Goal: Information Seeking & Learning: Learn about a topic

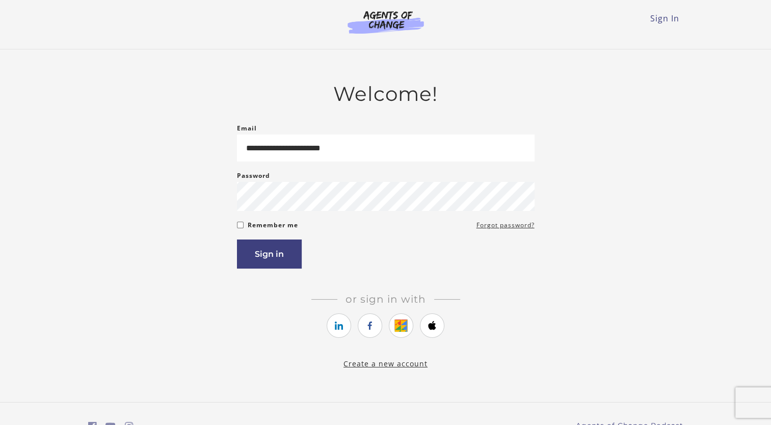
type input "**********"
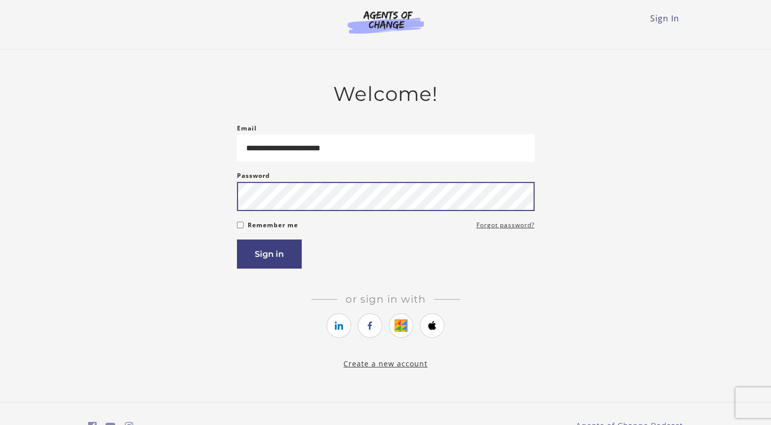
click at [237, 239] on button "Sign in" at bounding box center [269, 253] width 65 height 29
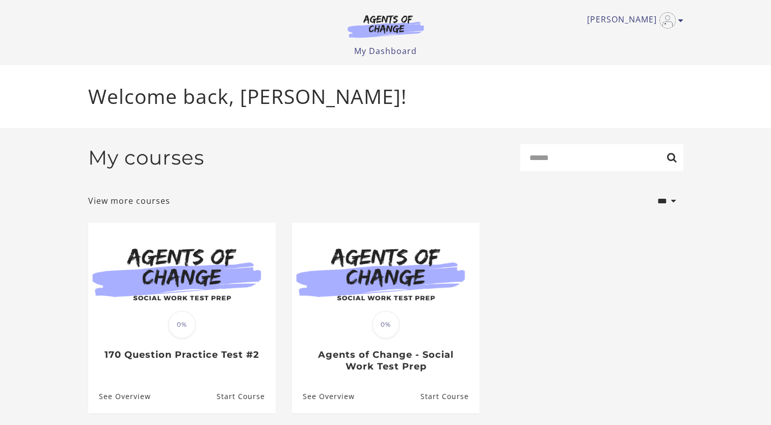
scroll to position [32, 0]
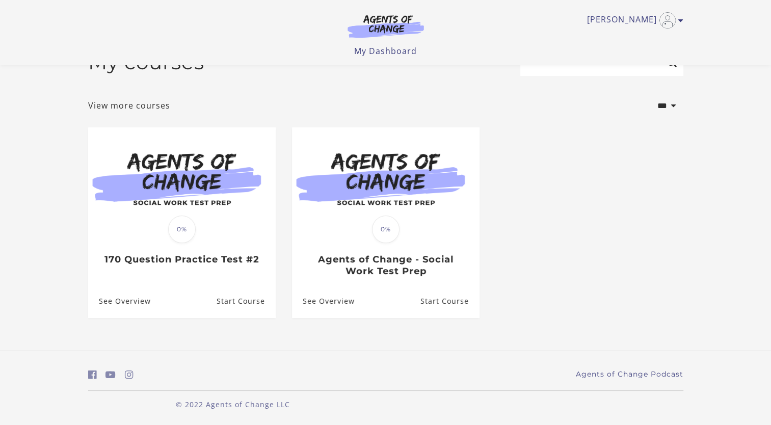
click at [457, 306] on link "Start Course" at bounding box center [449, 301] width 59 height 33
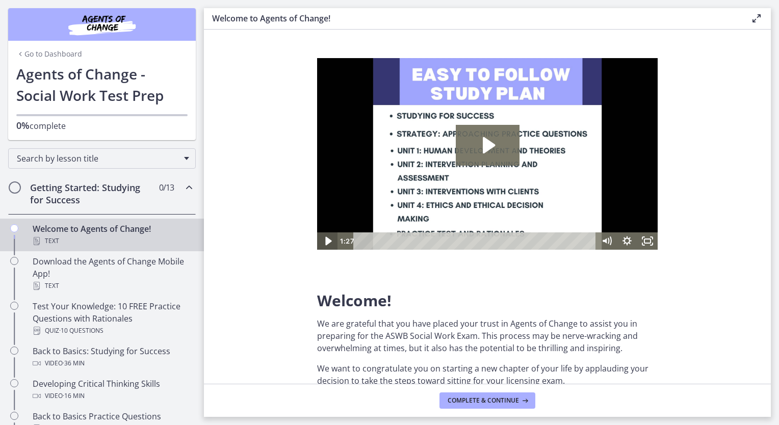
click at [329, 241] on icon "Play Video" at bounding box center [328, 240] width 6 height 9
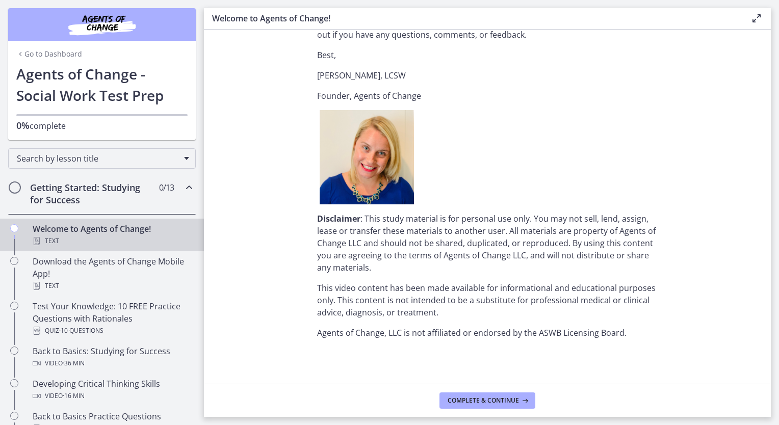
scroll to position [1099, 0]
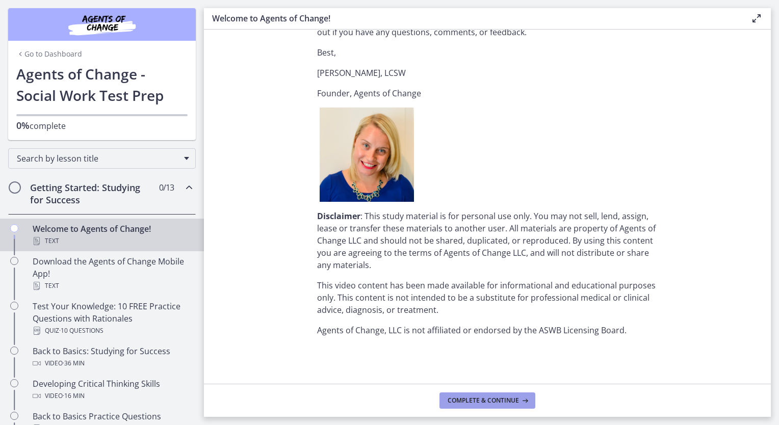
click at [482, 392] on button "Complete & continue" at bounding box center [487, 400] width 96 height 16
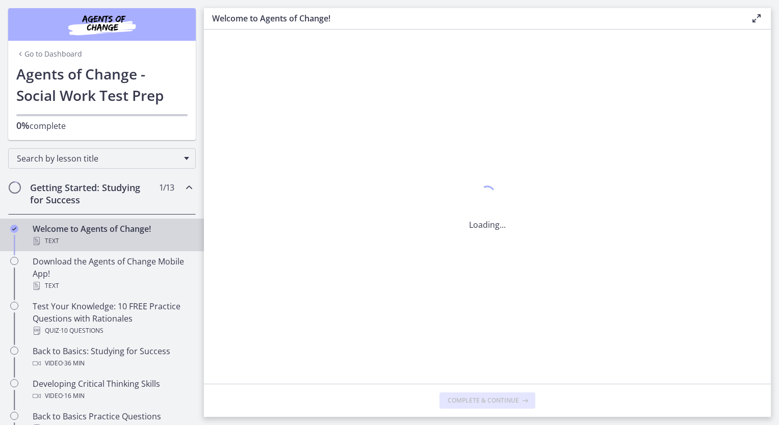
scroll to position [0, 0]
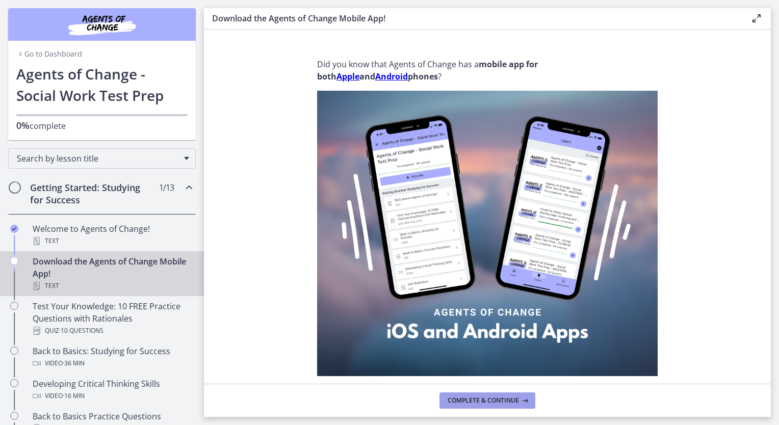
click at [488, 400] on span "Complete & continue" at bounding box center [482, 400] width 71 height 8
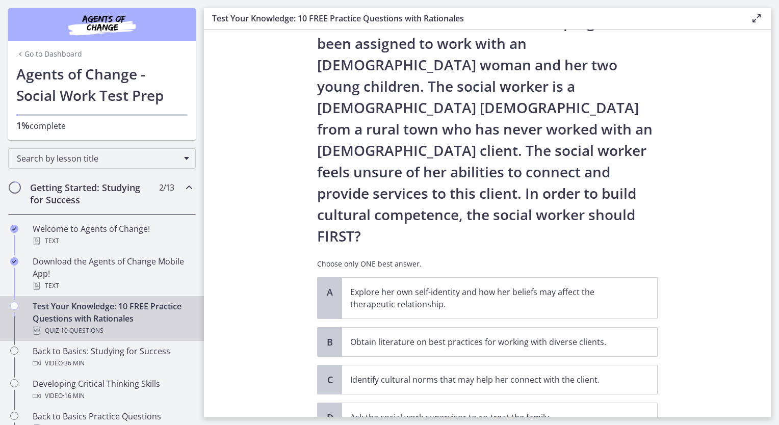
scroll to position [96, 0]
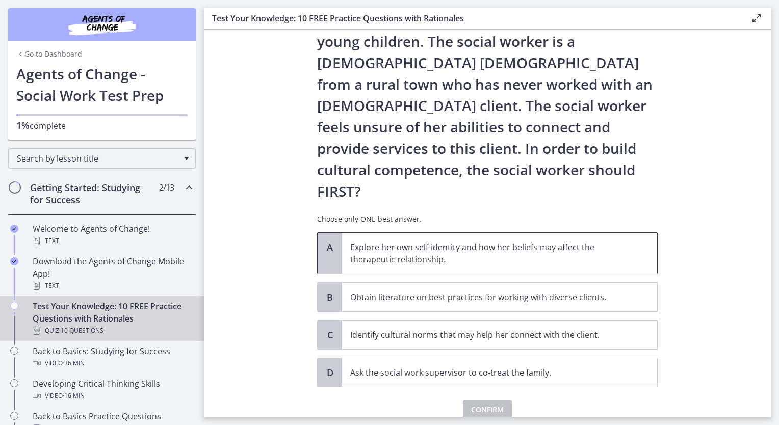
click at [410, 241] on p "Explore her own self-identity and how her beliefs may affect the therapeutic re…" at bounding box center [489, 253] width 278 height 24
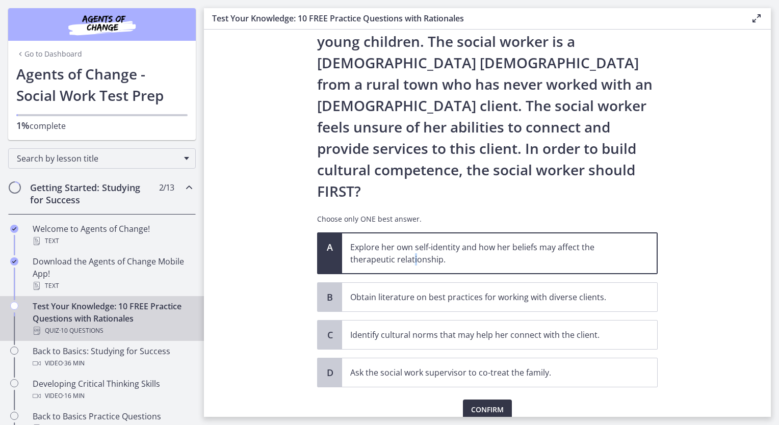
click at [480, 404] on span "Confirm" at bounding box center [487, 410] width 33 height 12
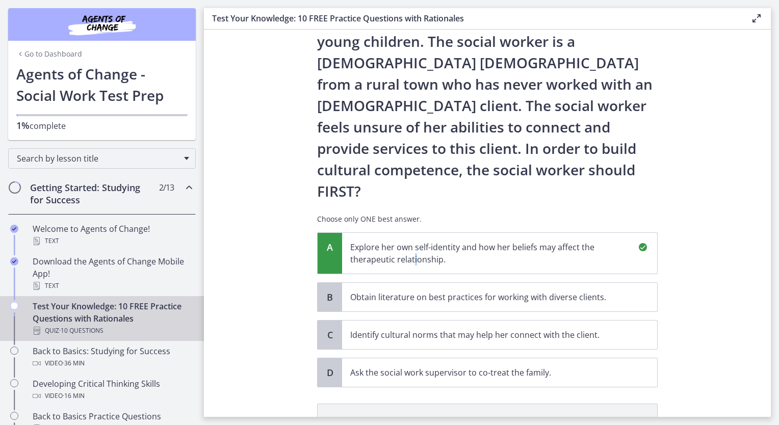
scroll to position [215, 0]
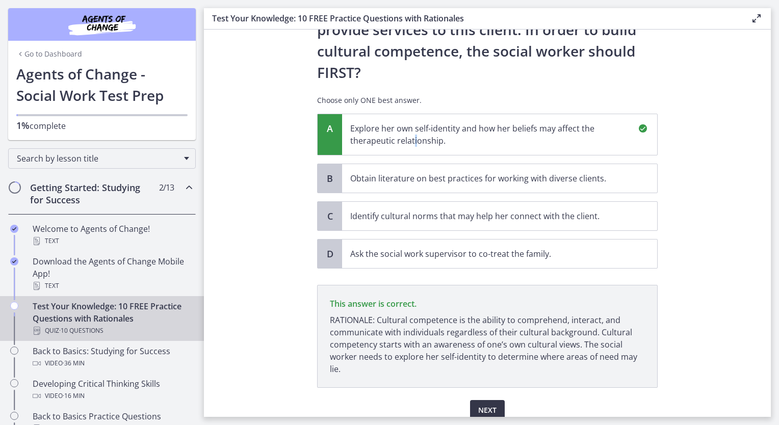
click at [482, 404] on span "Next" at bounding box center [487, 410] width 18 height 12
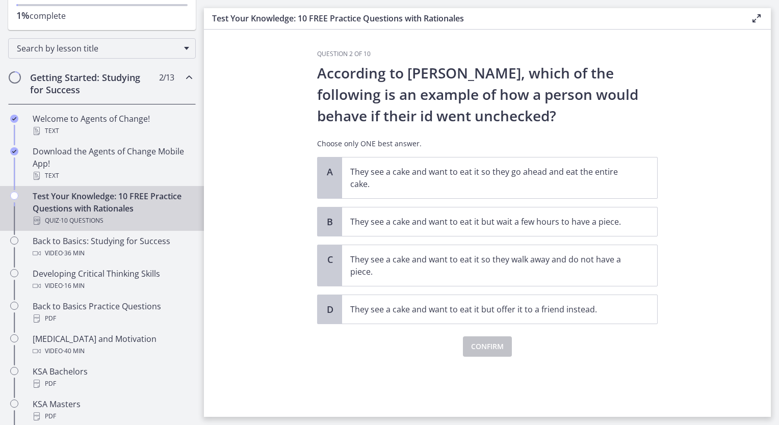
scroll to position [0, 0]
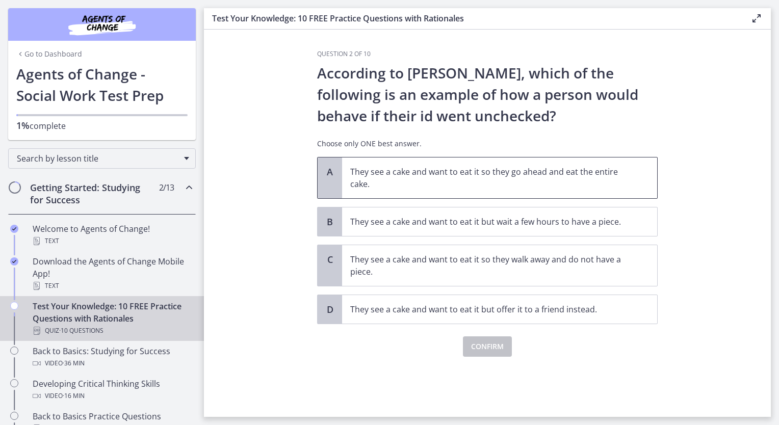
click at [416, 186] on p "They see a cake and want to eat it so they go ahead and eat the entire cake." at bounding box center [489, 178] width 278 height 24
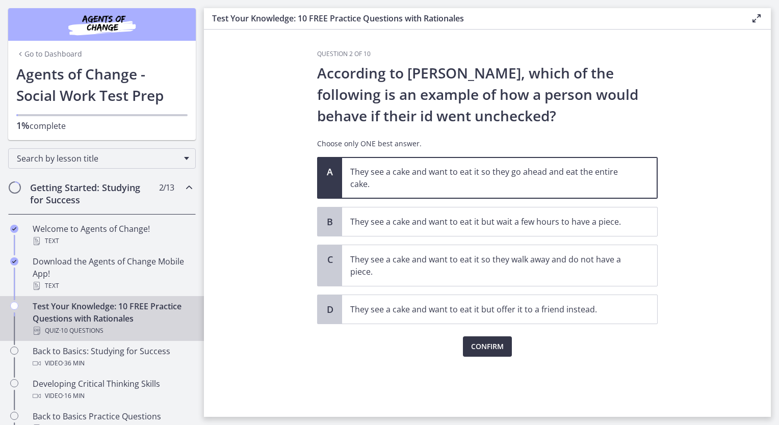
click at [488, 348] on span "Confirm" at bounding box center [487, 346] width 33 height 12
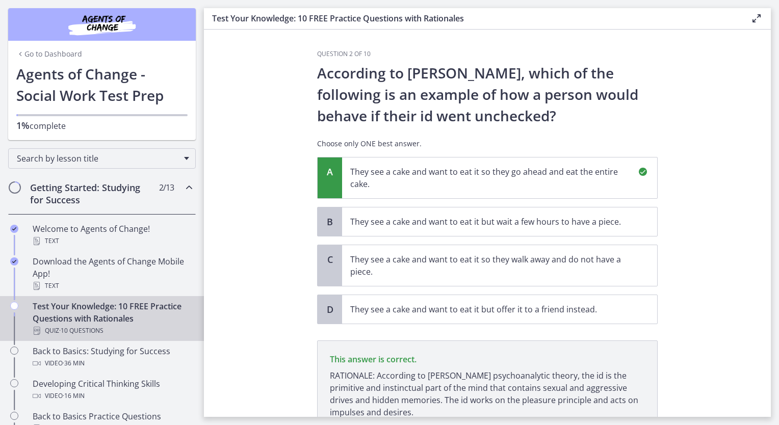
scroll to position [86, 0]
